Goal: Task Accomplishment & Management: Complete application form

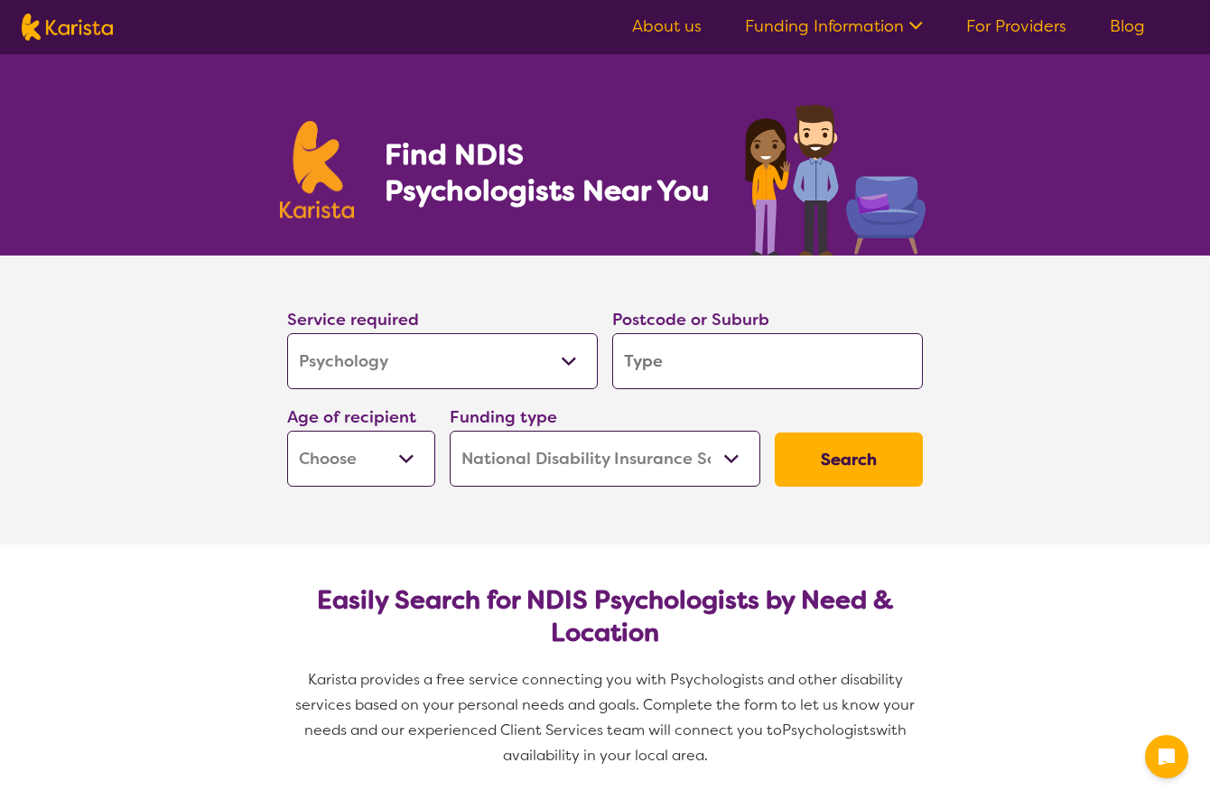
select select "Psychology"
select select "NDIS"
select select "Psychology"
select select "NDIS"
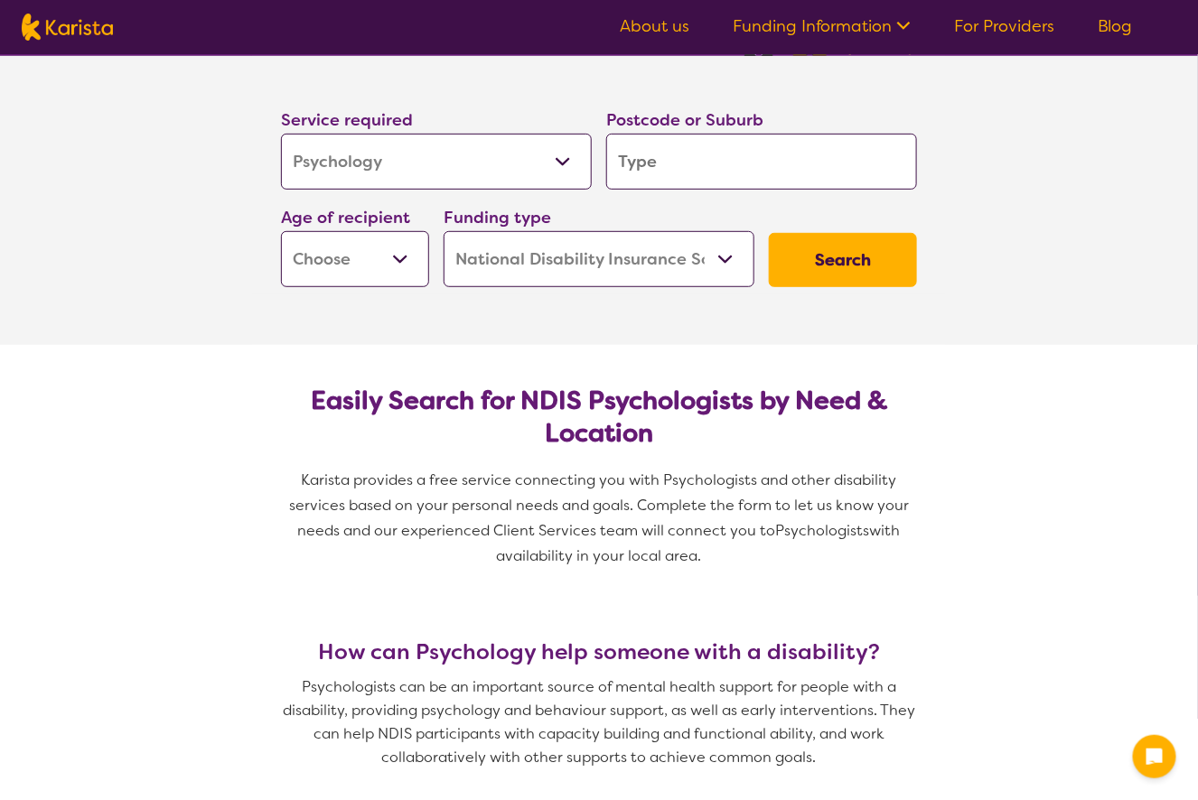
scroll to position [246, 0]
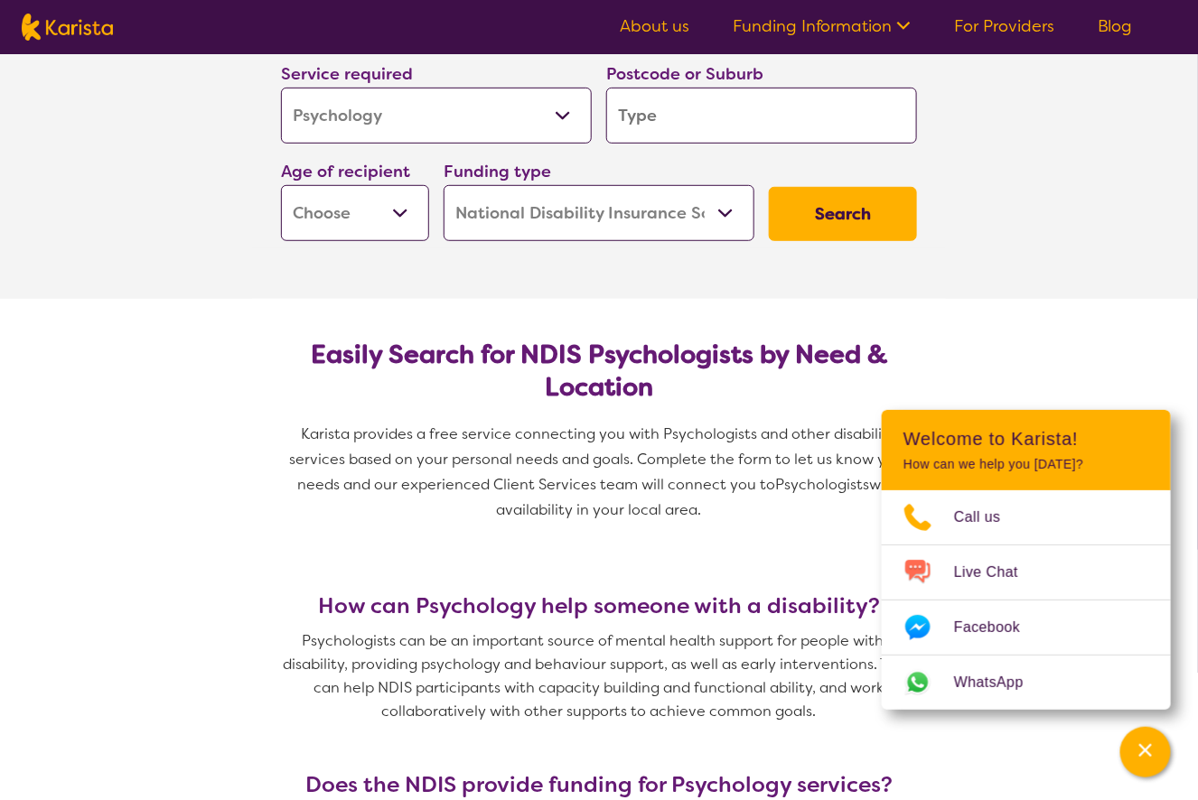
click at [694, 126] on input "search" at bounding box center [761, 116] width 311 height 56
type input "w"
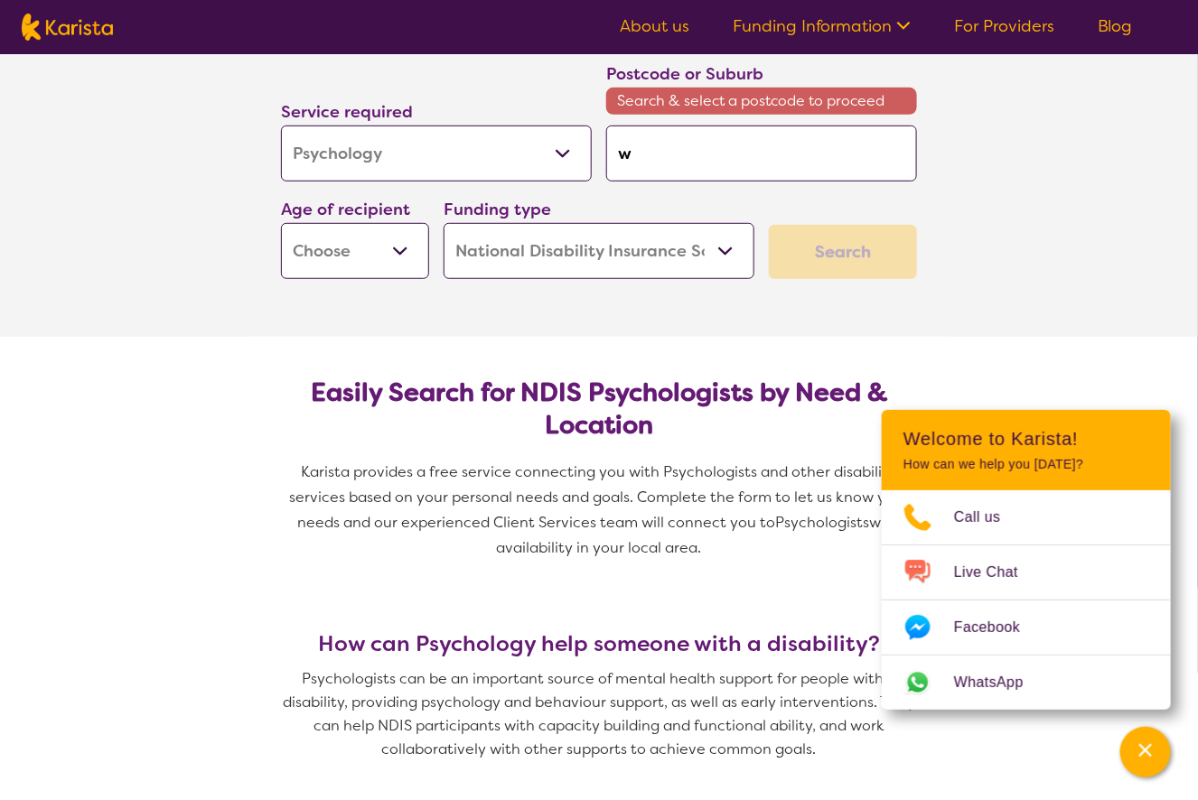
type input "wa"
type input "wam"
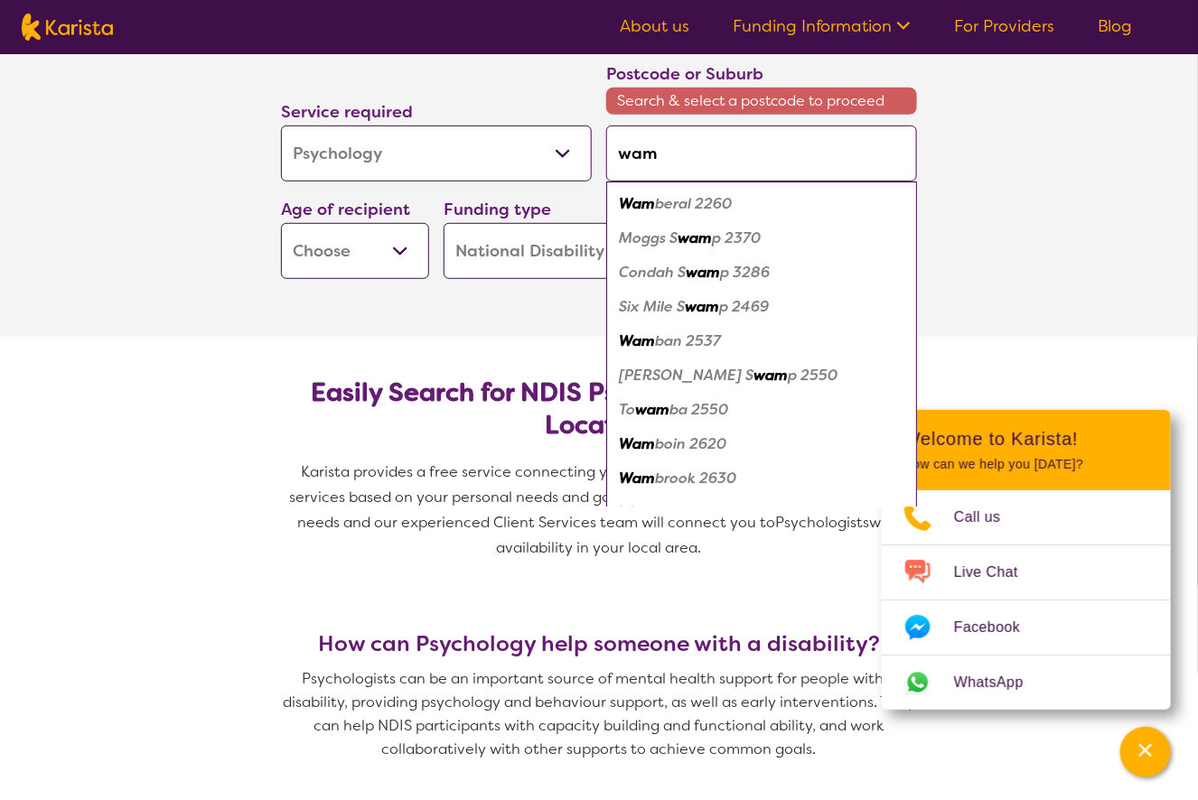
type input "wamy"
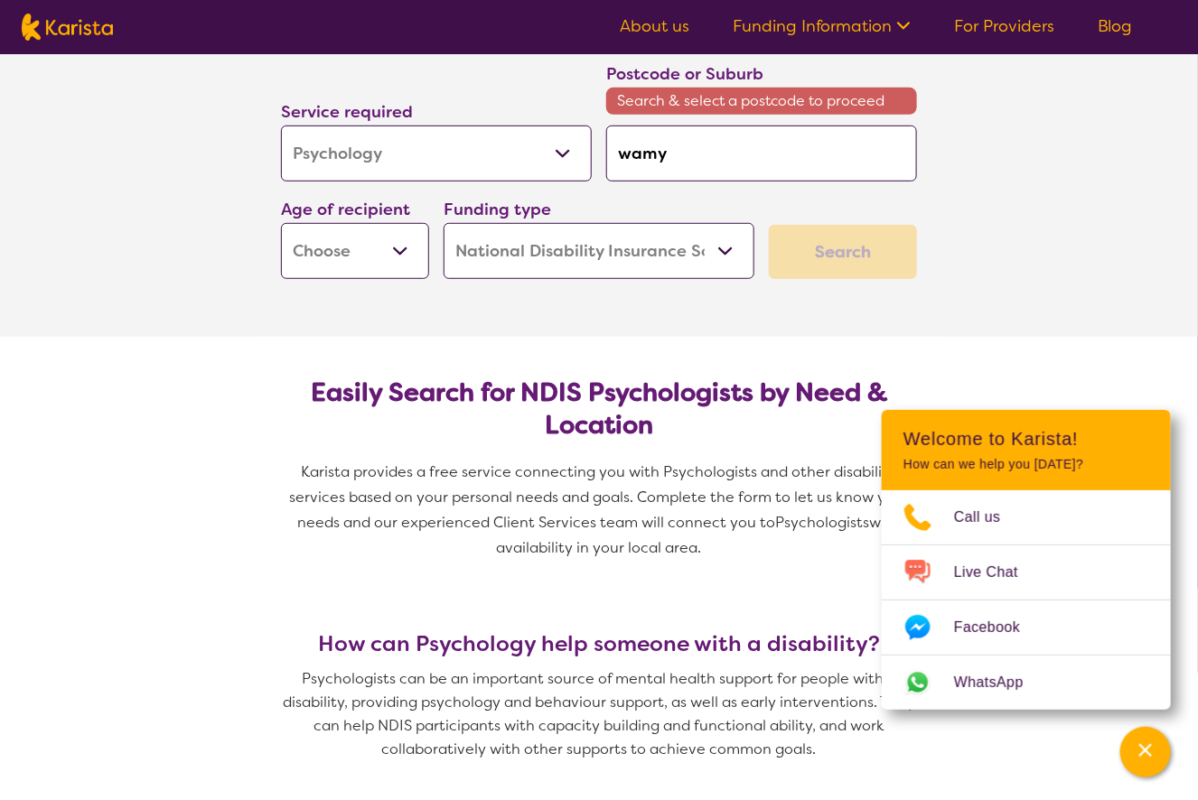
type input "wam"
type input "wamu"
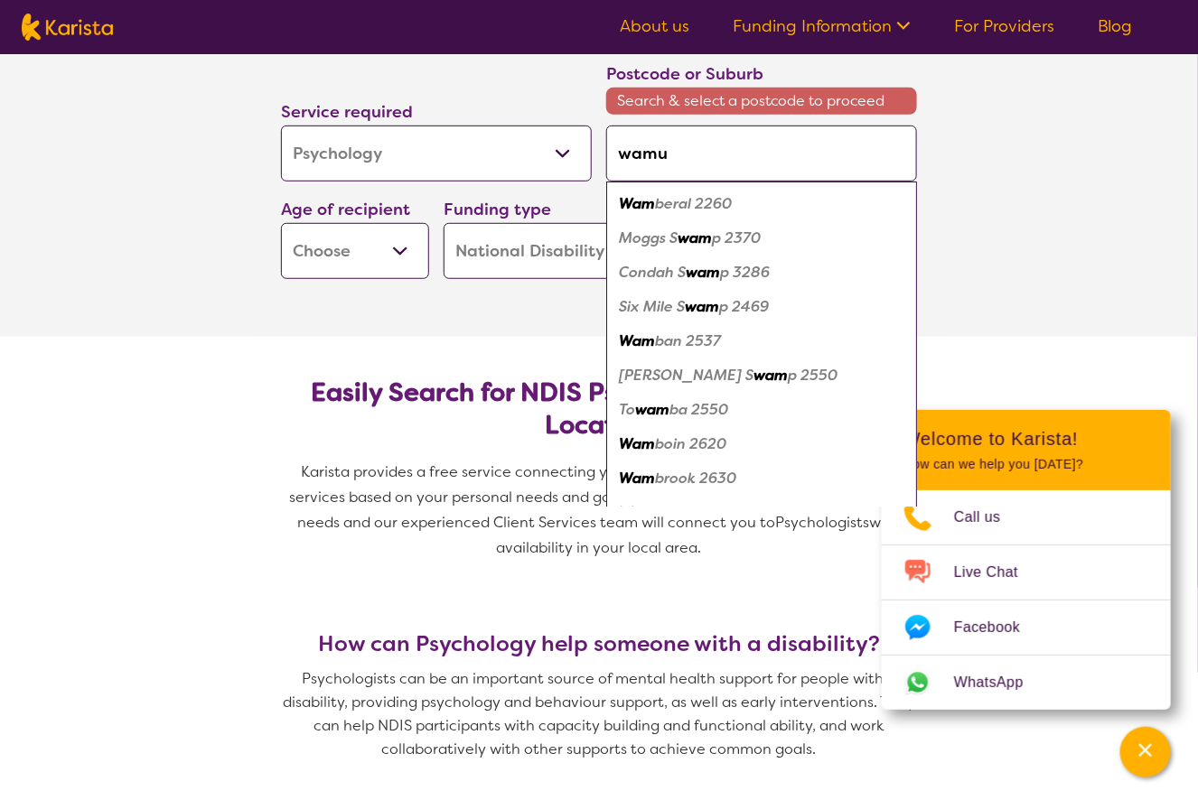
type input "wamur"
type input "wamura"
type input "wamuran"
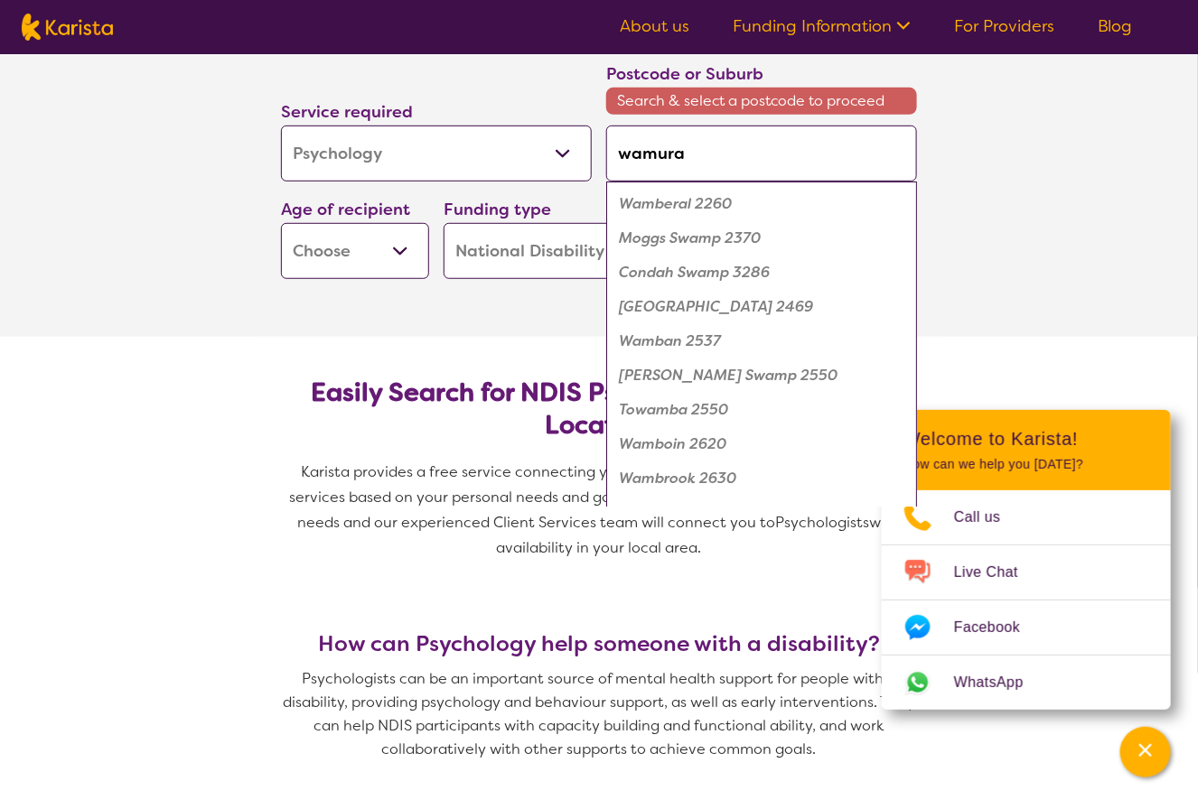
type input "wamuran"
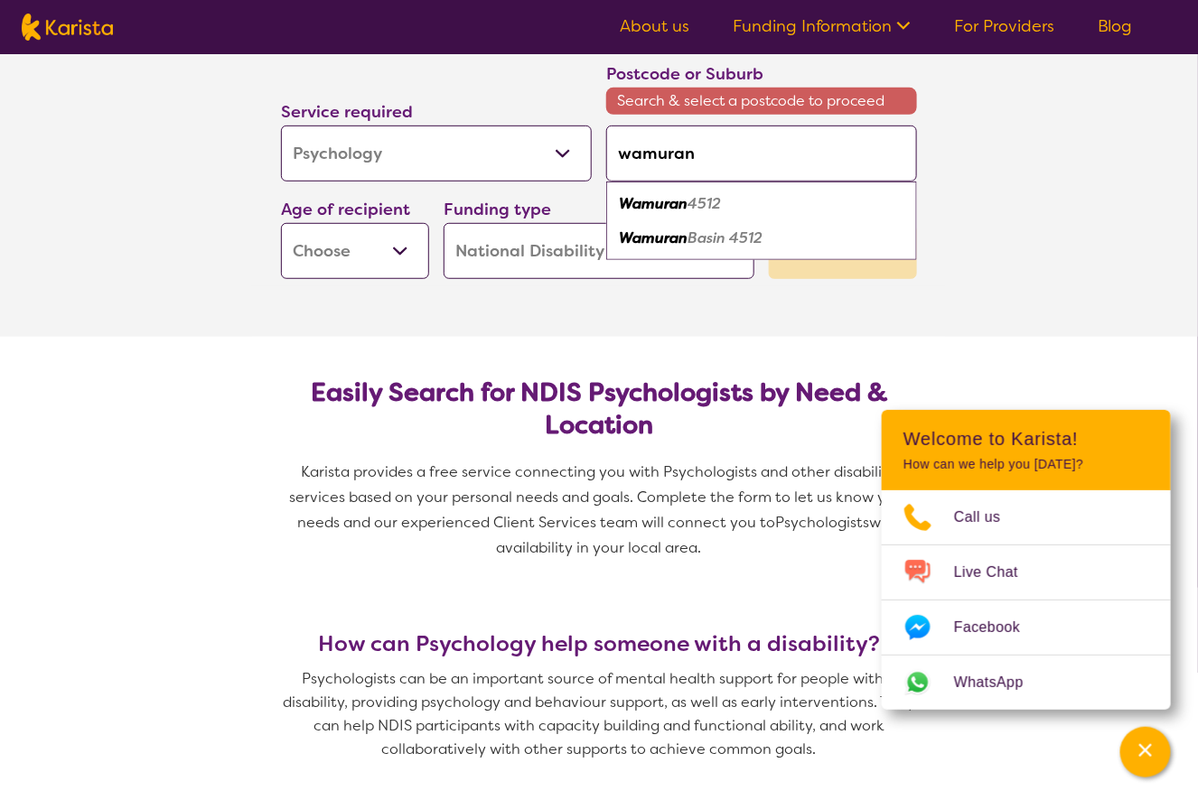
click at [726, 203] on div "Wamuran 4512" at bounding box center [761, 204] width 293 height 34
type input "4512"
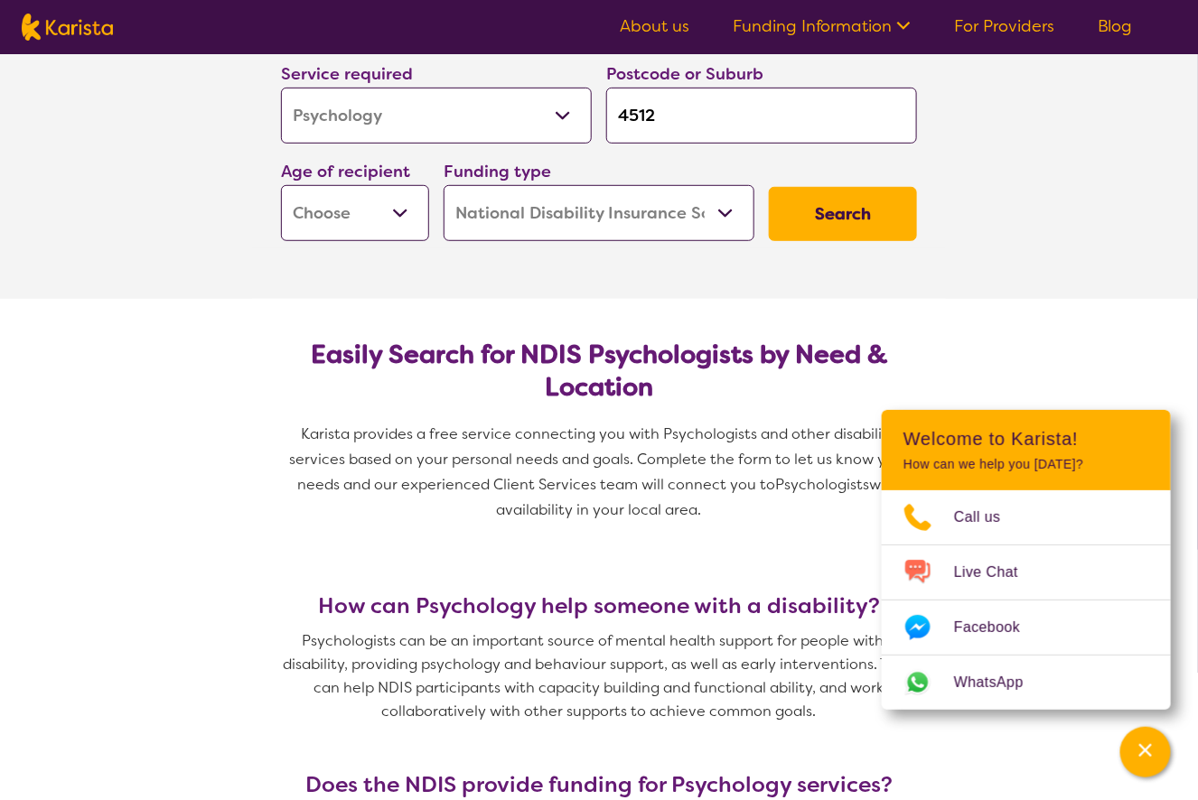
click at [415, 204] on select "Early Childhood - 0 to 9 Child - 10 to 11 Adolescent - 12 to 17 Adult - 18 to 6…" at bounding box center [355, 213] width 148 height 56
select select "EC"
click at [281, 185] on select "Early Childhood - 0 to 9 Child - 10 to 11 Adolescent - 12 to 17 Adult - 18 to 6…" at bounding box center [355, 213] width 148 height 56
select select "EC"
click at [674, 238] on select "Home Care Package (HCP) National Disability Insurance Scheme (NDIS) I don't know" at bounding box center [598, 213] width 311 height 56
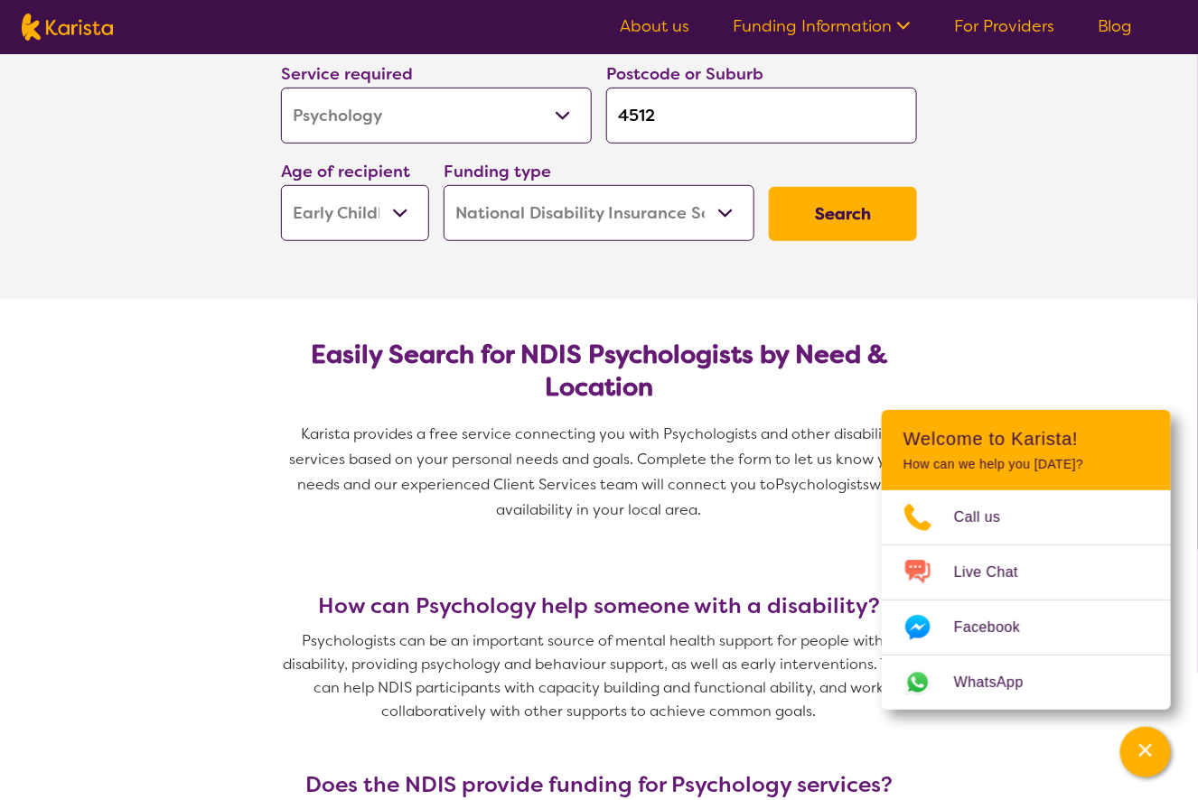
click at [443, 185] on select "Home Care Package (HCP) National Disability Insurance Scheme (NDIS) I don't know" at bounding box center [598, 213] width 311 height 56
click at [835, 235] on button "Search" at bounding box center [843, 214] width 148 height 54
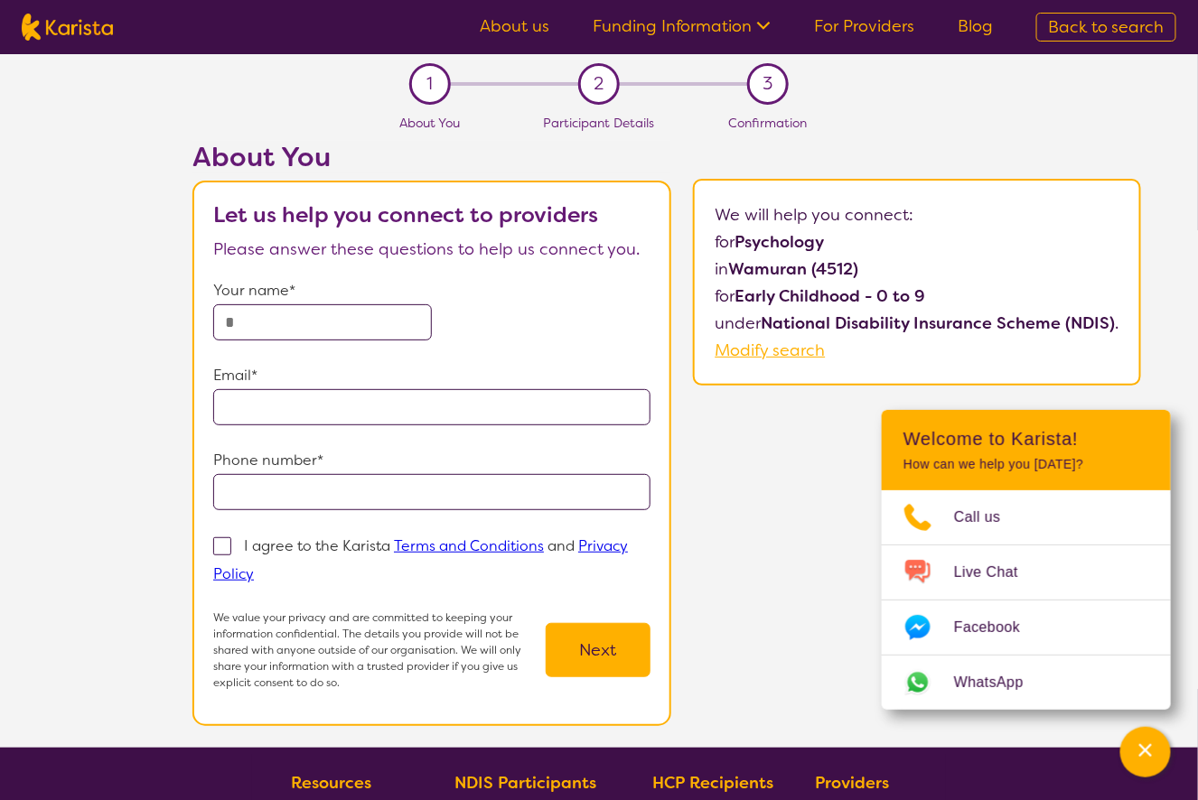
drag, startPoint x: 332, startPoint y: 313, endPoint x: 500, endPoint y: 296, distance: 168.8
click at [344, 313] on input "text" at bounding box center [322, 322] width 219 height 36
drag, startPoint x: 275, startPoint y: 319, endPoint x: 289, endPoint y: 324, distance: 14.6
click at [280, 321] on input "text" at bounding box center [322, 322] width 219 height 36
click at [650, 341] on section "Let us help you connect to providers Please answer these questions to help us c…" at bounding box center [431, 454] width 479 height 546
